Goal: Transaction & Acquisition: Download file/media

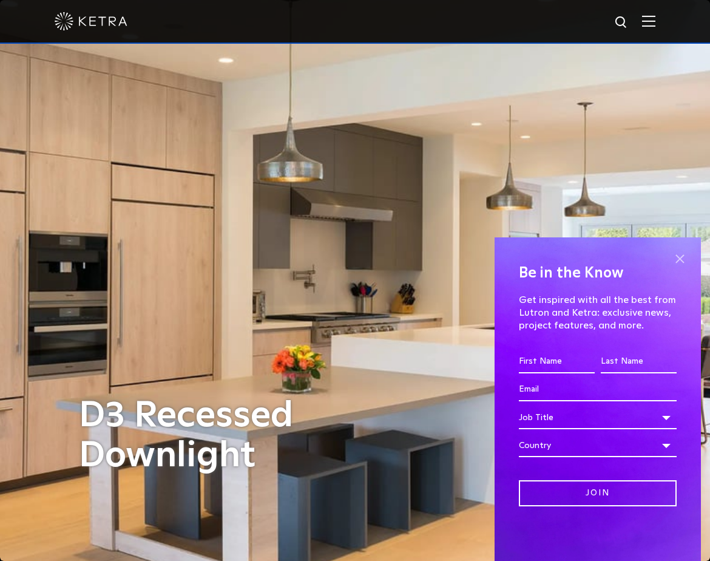
click at [681, 257] on span at bounding box center [679, 258] width 18 height 18
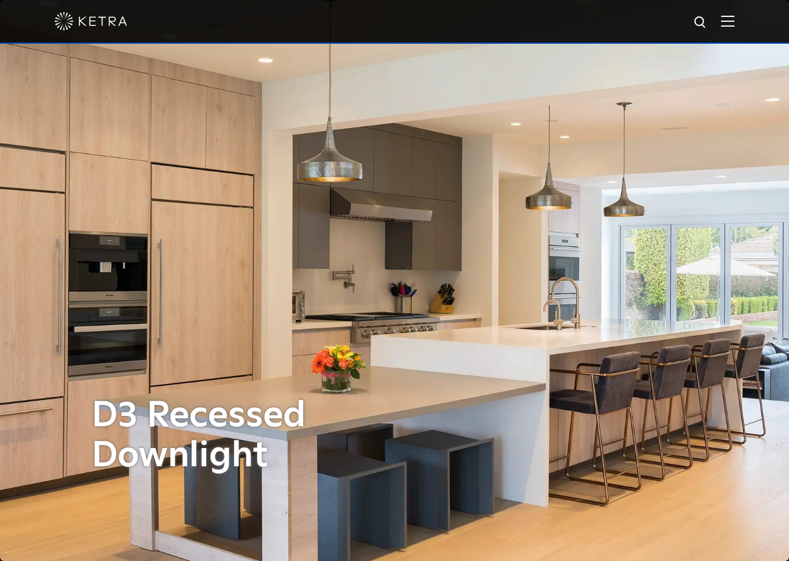
click at [709, 24] on img at bounding box center [727, 21] width 13 height 12
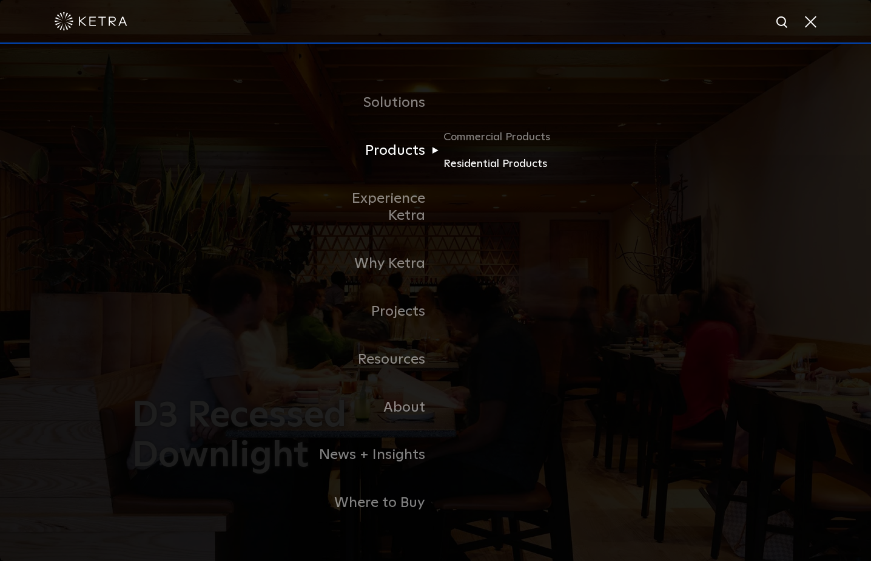
click at [456, 173] on link "Residential Products" at bounding box center [501, 164] width 116 height 18
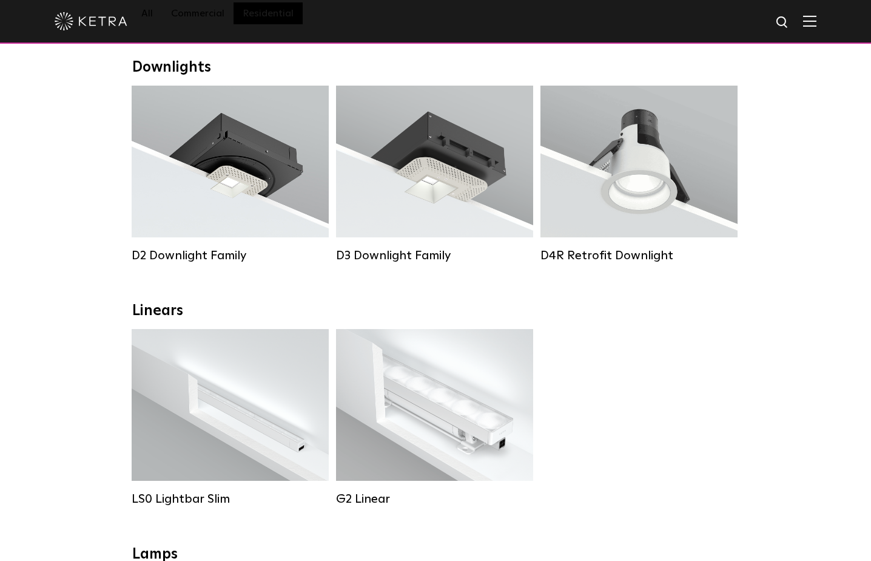
scroll to position [189, 0]
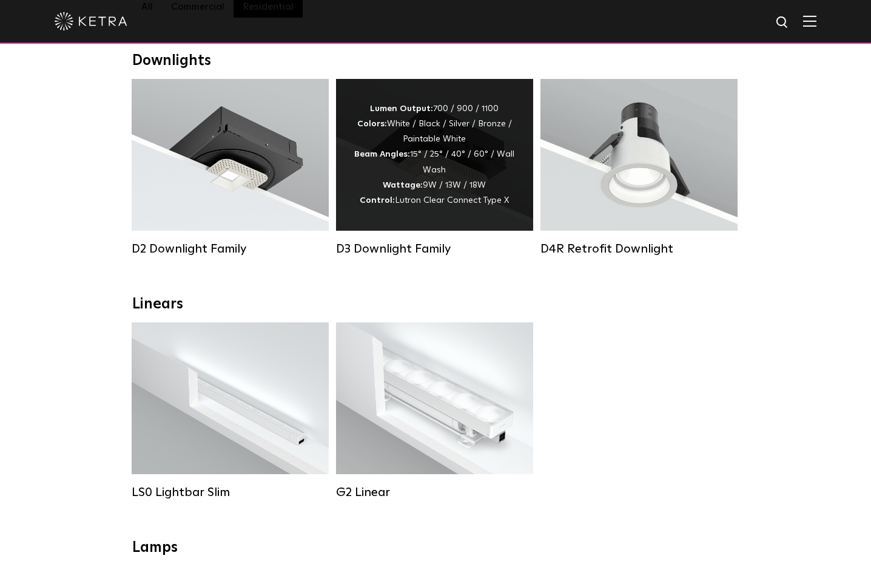
click at [456, 170] on div "Lumen Output: 700 / 900 / 1100 Colors: White / Black / Silver / Bronze / Painta…" at bounding box center [434, 154] width 161 height 107
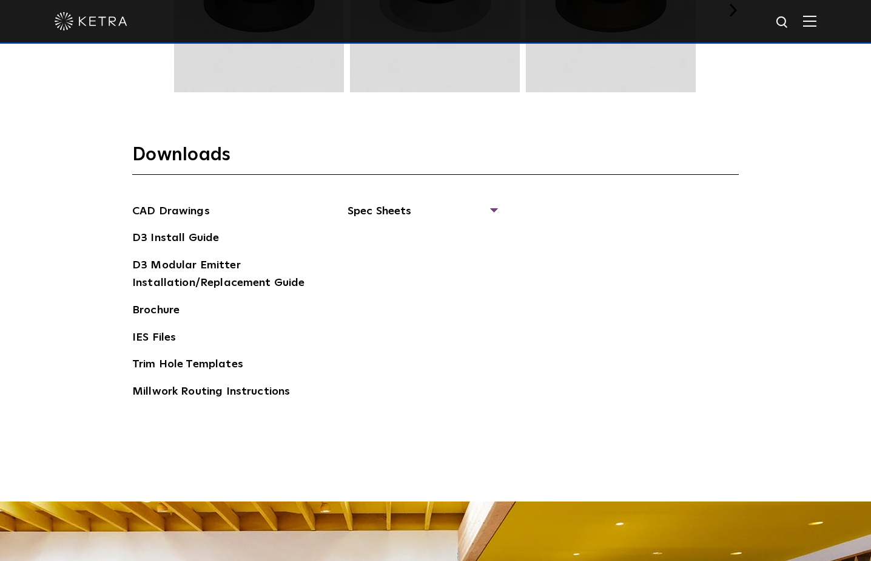
scroll to position [1882, 0]
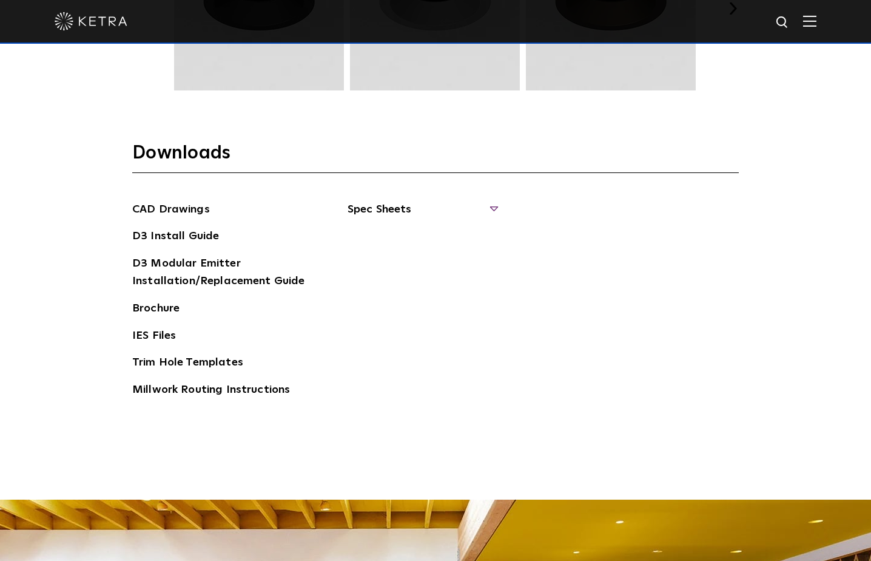
click at [391, 213] on span "Spec Sheets" at bounding box center [422, 214] width 149 height 27
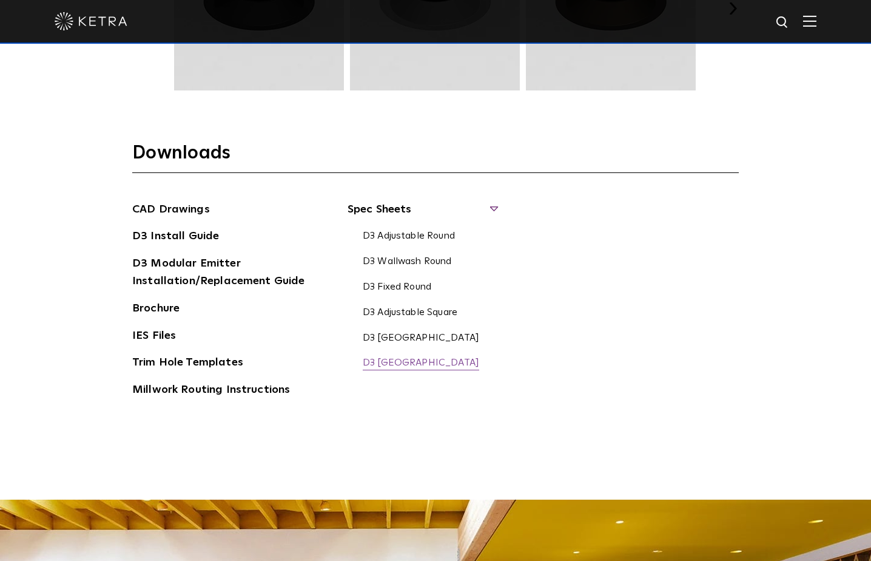
click at [419, 357] on link "D3 Fixed Square" at bounding box center [421, 363] width 116 height 13
click at [383, 284] on link "D3 Fixed Round" at bounding box center [397, 287] width 69 height 13
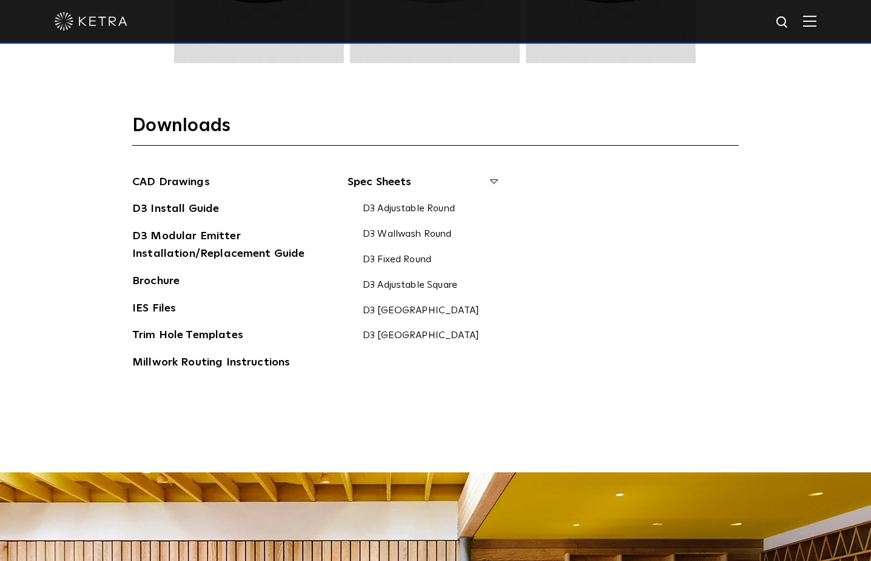
scroll to position [1905, 0]
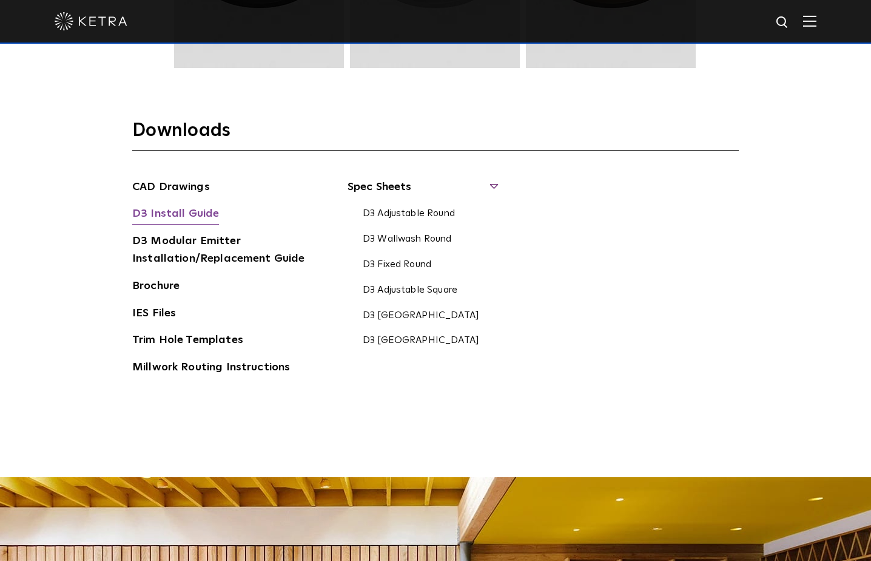
click at [198, 208] on link "D3 Install Guide" at bounding box center [175, 214] width 87 height 19
